Goal: Complete application form

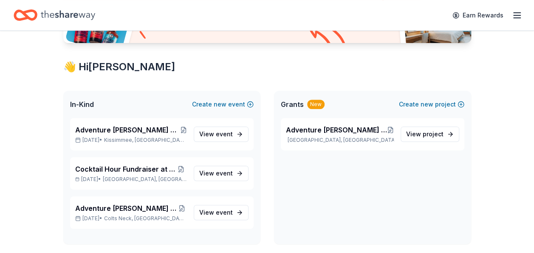
scroll to position [136, 0]
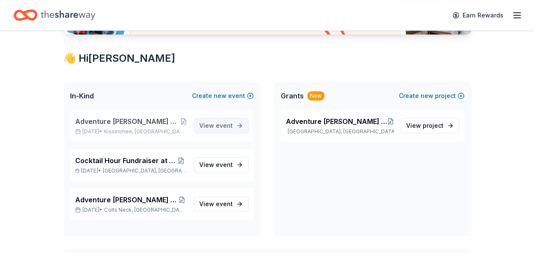
click at [223, 126] on span "event" at bounding box center [224, 125] width 17 height 7
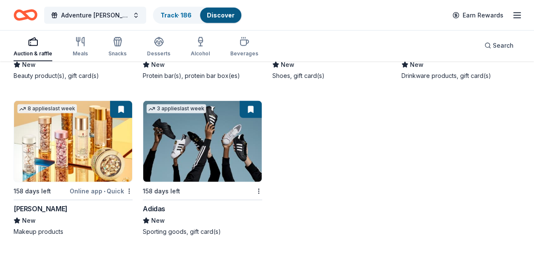
scroll to position [7600, 0]
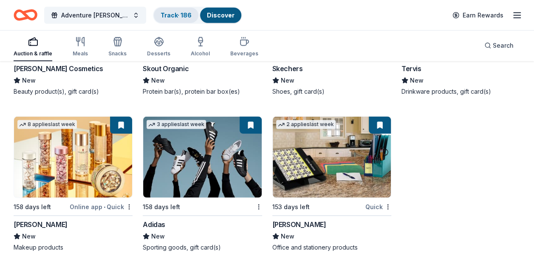
click at [178, 17] on link "Track · 186" at bounding box center [176, 14] width 31 height 7
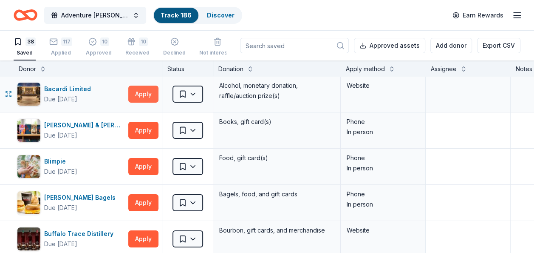
click at [145, 93] on button "Apply" at bounding box center [143, 93] width 30 height 17
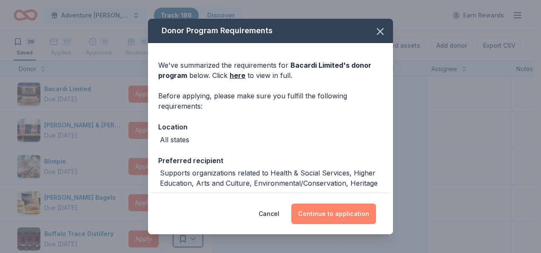
click at [318, 211] on button "Continue to application" at bounding box center [333, 213] width 85 height 20
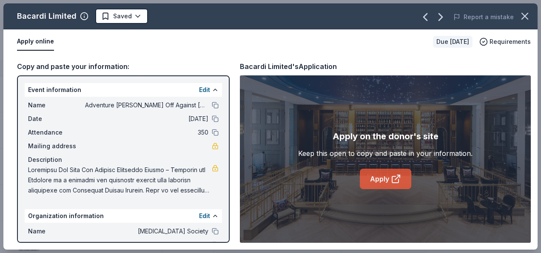
click at [380, 180] on link "Apply" at bounding box center [385, 178] width 51 height 20
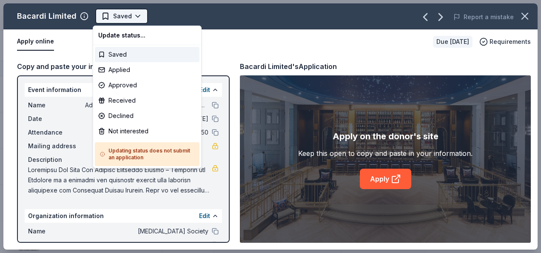
click at [136, 16] on html "Adventure [PERSON_NAME] Off Against [MEDICAL_DATA]-Fairways for Fighters Track …" at bounding box center [270, 126] width 541 height 253
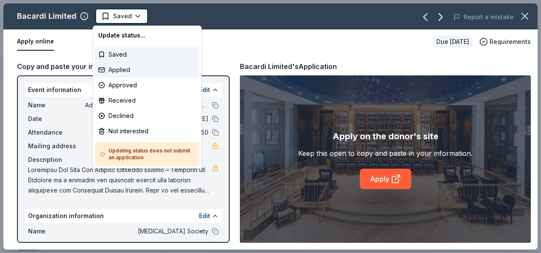
click at [131, 67] on div "Applied" at bounding box center [147, 69] width 105 height 15
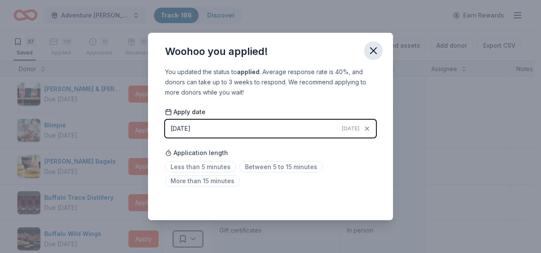
click at [372, 51] on icon "button" at bounding box center [373, 51] width 12 height 12
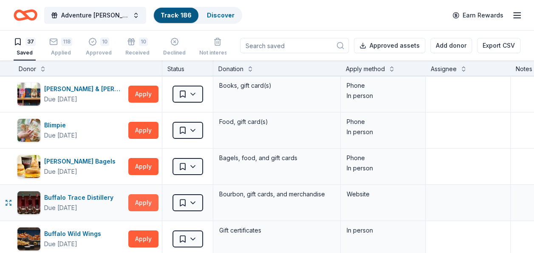
click at [148, 202] on button "Apply" at bounding box center [143, 202] width 30 height 17
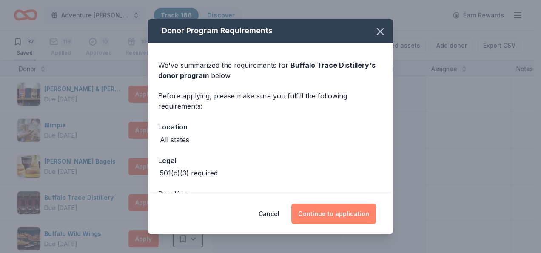
click at [331, 215] on button "Continue to application" at bounding box center [333, 213] width 85 height 20
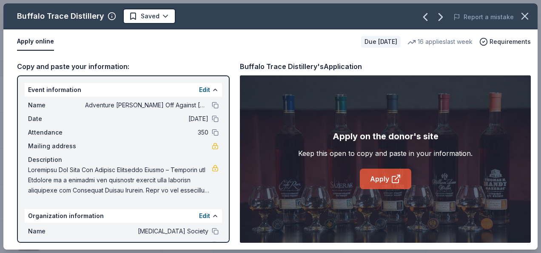
click at [382, 176] on link "Apply" at bounding box center [385, 178] width 51 height 20
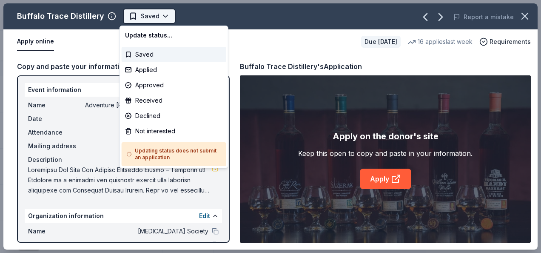
click at [151, 19] on html "Adventure [PERSON_NAME] Off Against [MEDICAL_DATA]-Fairways for Fighters Track …" at bounding box center [270, 126] width 541 height 253
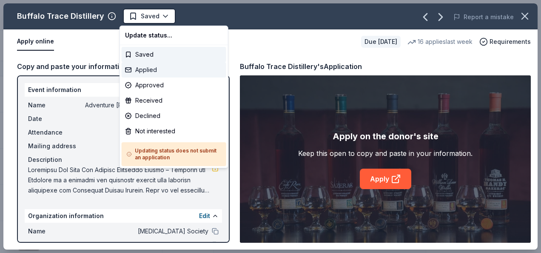
click at [153, 68] on div "Applied" at bounding box center [174, 69] width 105 height 15
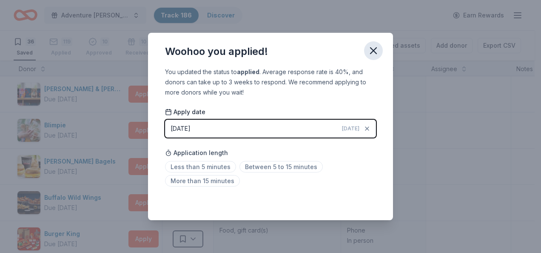
click at [372, 51] on icon "button" at bounding box center [373, 51] width 6 height 6
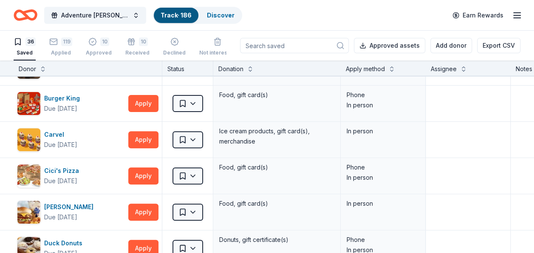
scroll to position [136, 0]
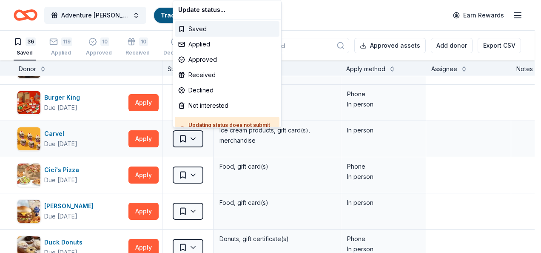
click at [195, 136] on html "Adventure [PERSON_NAME] Off Against [MEDICAL_DATA]-Fairways for Fighters Track …" at bounding box center [270, 126] width 541 height 253
click at [196, 106] on div "Not interested" at bounding box center [227, 105] width 105 height 15
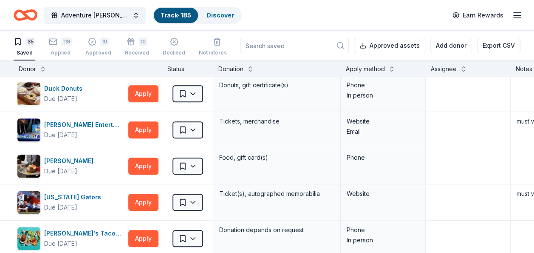
scroll to position [261, 0]
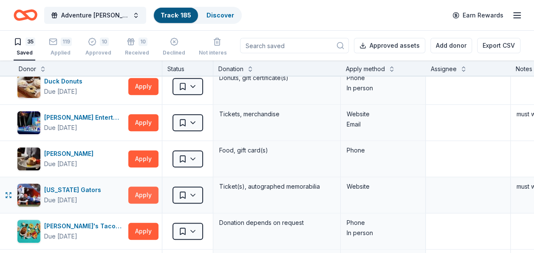
click at [148, 193] on button "Apply" at bounding box center [143, 194] width 30 height 17
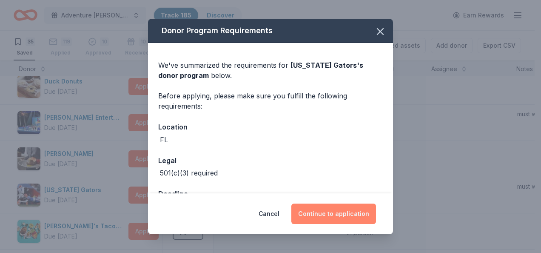
click at [319, 213] on button "Continue to application" at bounding box center [333, 213] width 85 height 20
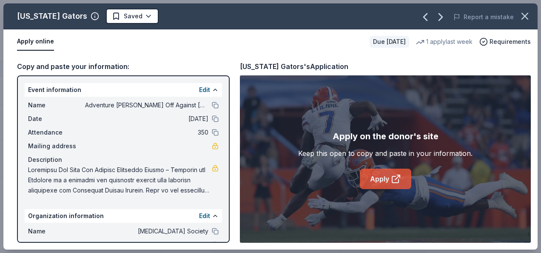
click at [378, 178] on link "Apply" at bounding box center [385, 178] width 51 height 20
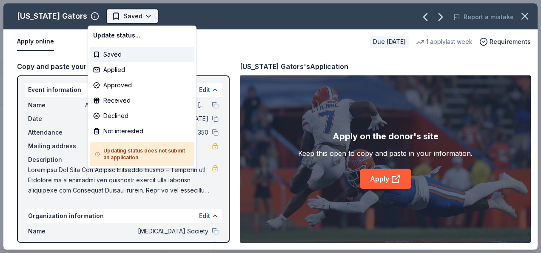
click at [128, 15] on html "Adventure [PERSON_NAME] Off Against [MEDICAL_DATA]-Fairways for Fighters Track …" at bounding box center [270, 126] width 541 height 253
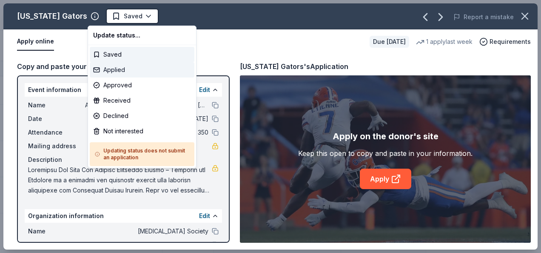
click at [124, 69] on div "Applied" at bounding box center [142, 69] width 105 height 15
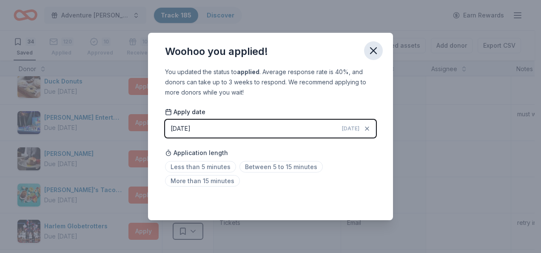
click at [371, 51] on icon "button" at bounding box center [373, 51] width 12 height 12
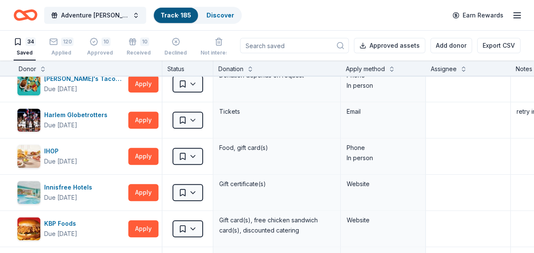
scroll to position [380, 0]
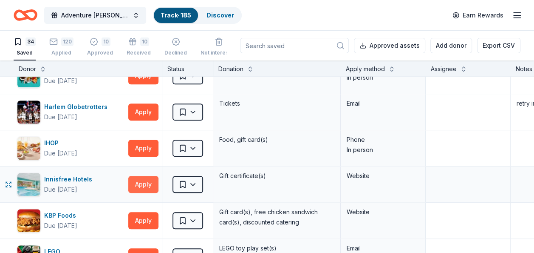
click at [146, 183] on button "Apply" at bounding box center [143, 184] width 30 height 17
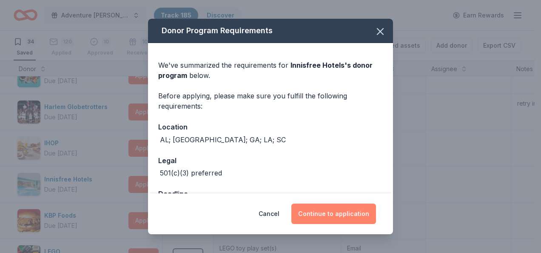
click at [322, 211] on button "Continue to application" at bounding box center [333, 213] width 85 height 20
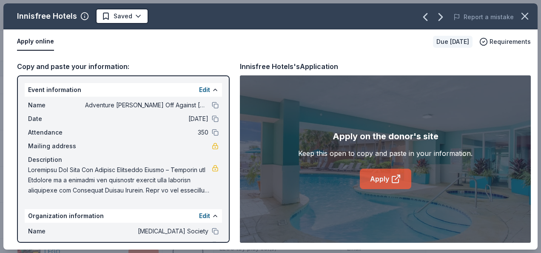
click at [386, 180] on link "Apply" at bounding box center [385, 178] width 51 height 20
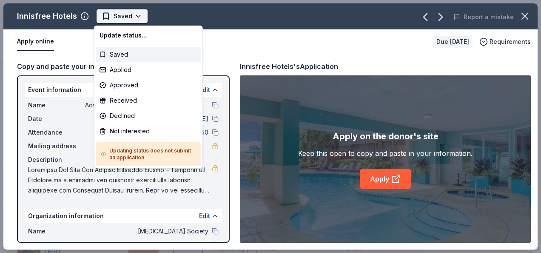
click at [139, 15] on html "Adventure [PERSON_NAME] Off Against [MEDICAL_DATA]-Fairways for Fighters Track …" at bounding box center [270, 126] width 541 height 253
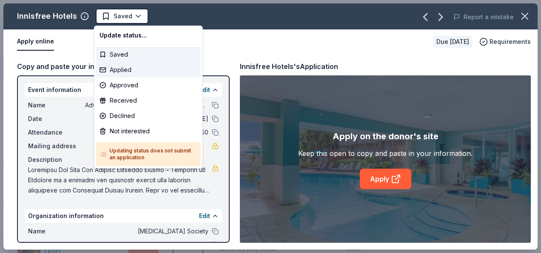
click at [129, 69] on div "Applied" at bounding box center [148, 69] width 105 height 15
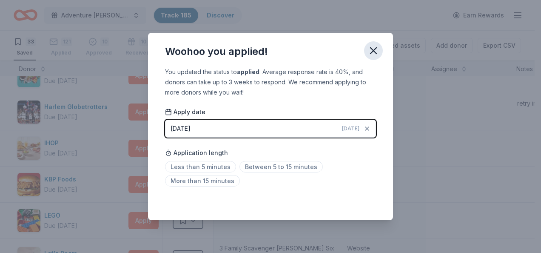
click at [373, 48] on icon "button" at bounding box center [373, 51] width 12 height 12
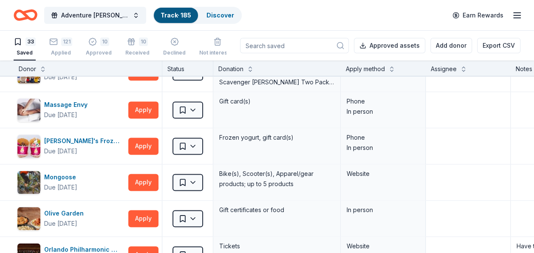
scroll to position [567, 0]
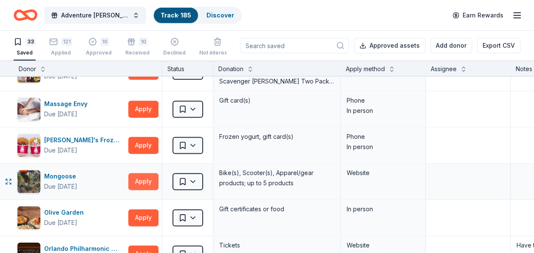
click at [144, 178] on button "Apply" at bounding box center [143, 181] width 30 height 17
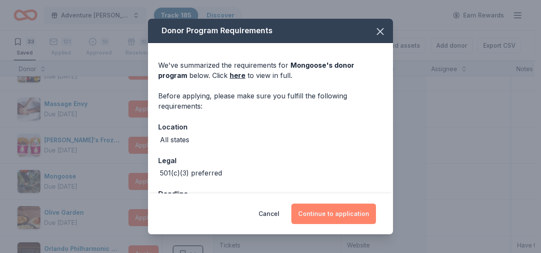
click at [315, 215] on button "Continue to application" at bounding box center [333, 213] width 85 height 20
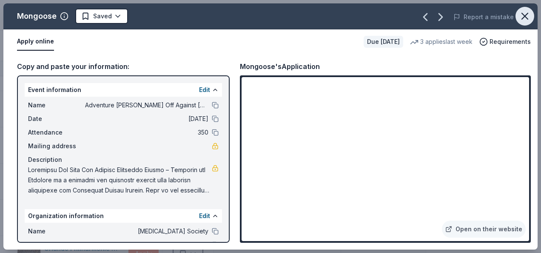
click at [524, 15] on icon "button" at bounding box center [525, 16] width 6 height 6
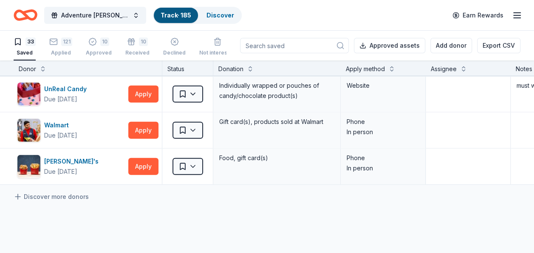
scroll to position [1094, 0]
